Goal: Register for event/course

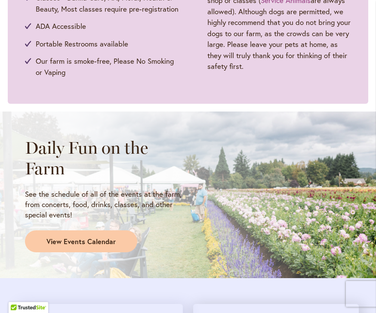
scroll to position [564, 0]
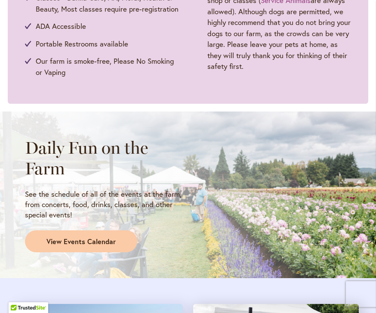
click at [87, 237] on span "View Events Calendar" at bounding box center [80, 242] width 69 height 10
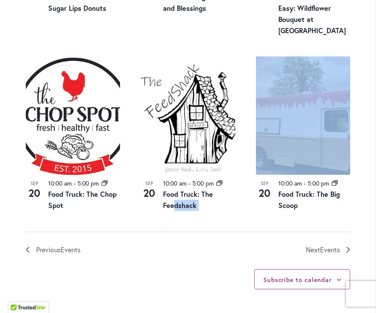
scroll to position [972, 0]
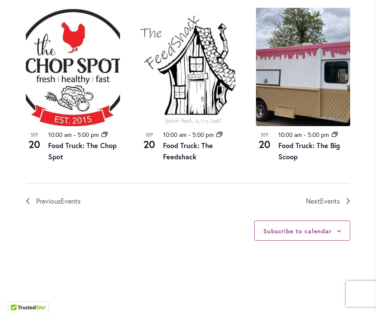
scroll to position [1020, 0]
click at [347, 204] on icon "Next Events" at bounding box center [348, 201] width 4 height 6
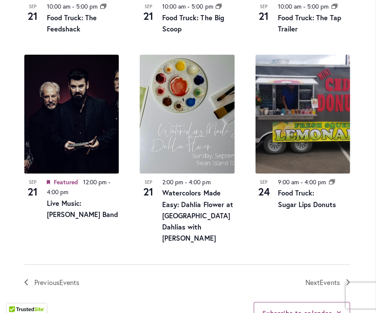
scroll to position [972, 0]
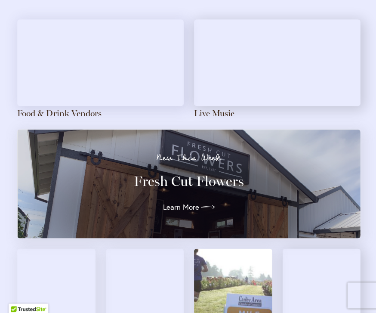
scroll to position [848, 0]
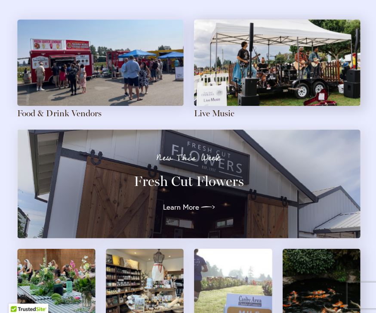
click at [202, 199] on icon at bounding box center [207, 206] width 14 height 14
